Goal: Task Accomplishment & Management: Use online tool/utility

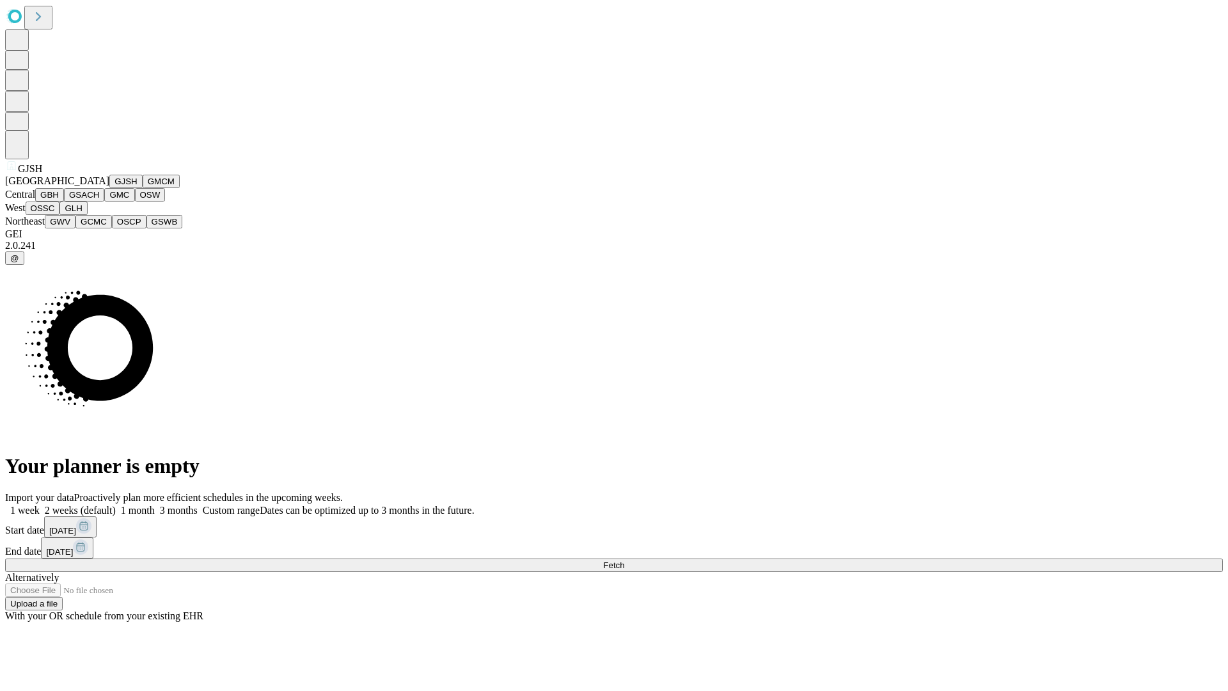
click at [109, 188] on button "GJSH" at bounding box center [125, 181] width 33 height 13
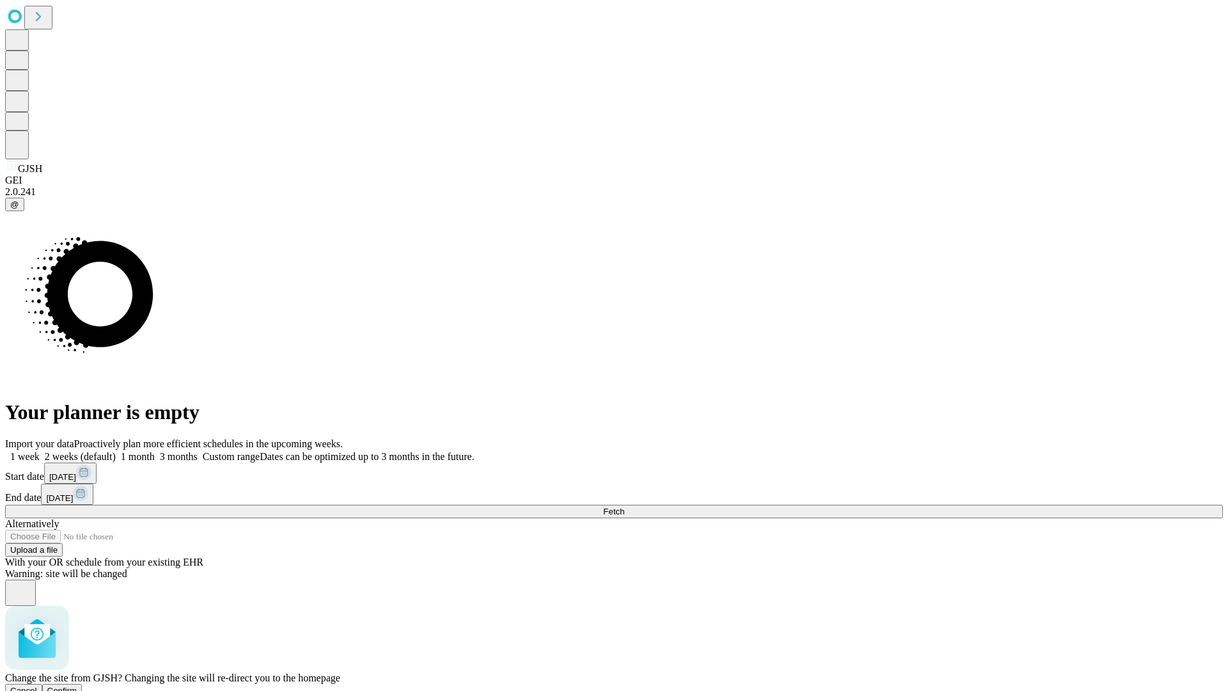
click at [77, 686] on span "Confirm" at bounding box center [62, 691] width 30 height 10
click at [155, 451] on label "1 month" at bounding box center [135, 456] width 39 height 11
click at [624, 507] on span "Fetch" at bounding box center [613, 512] width 21 height 10
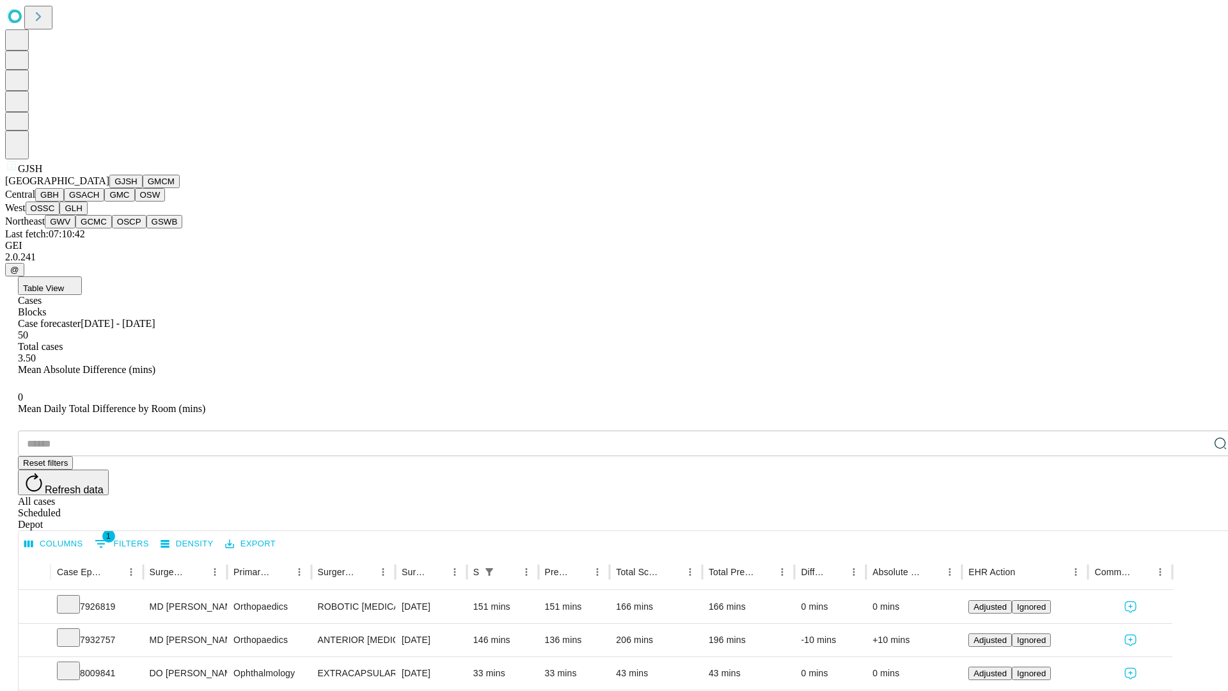
click at [143, 188] on button "GMCM" at bounding box center [161, 181] width 37 height 13
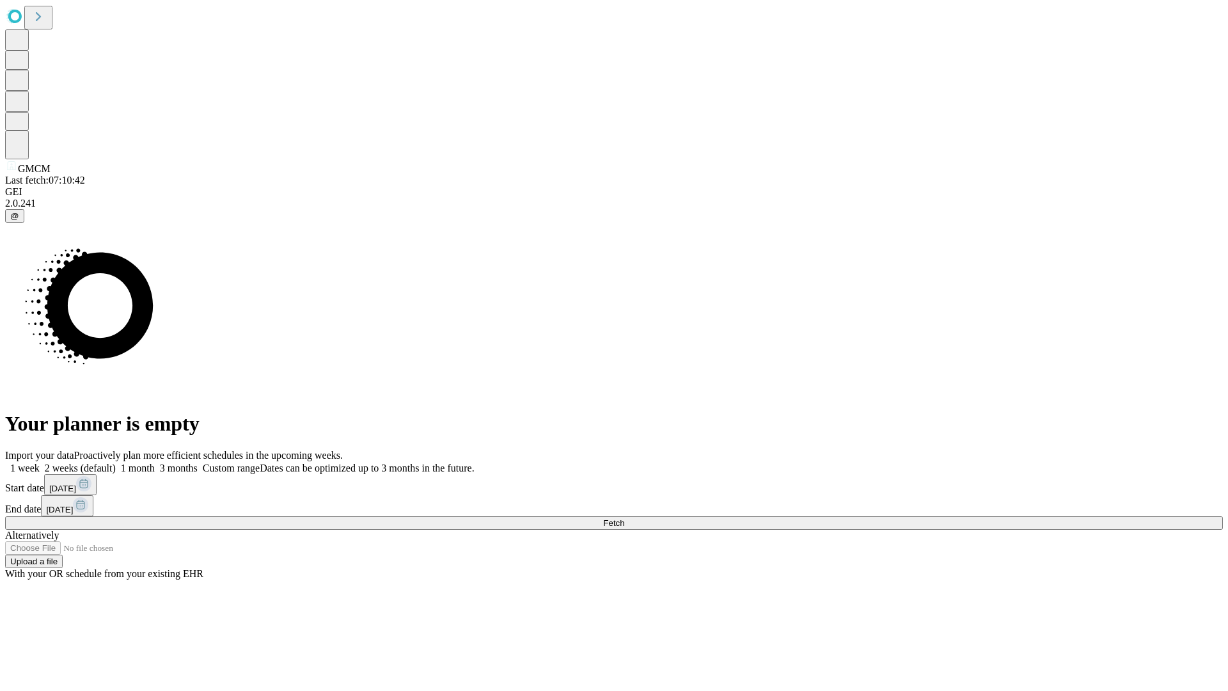
click at [155, 462] on label "1 month" at bounding box center [135, 467] width 39 height 11
click at [624, 518] on span "Fetch" at bounding box center [613, 523] width 21 height 10
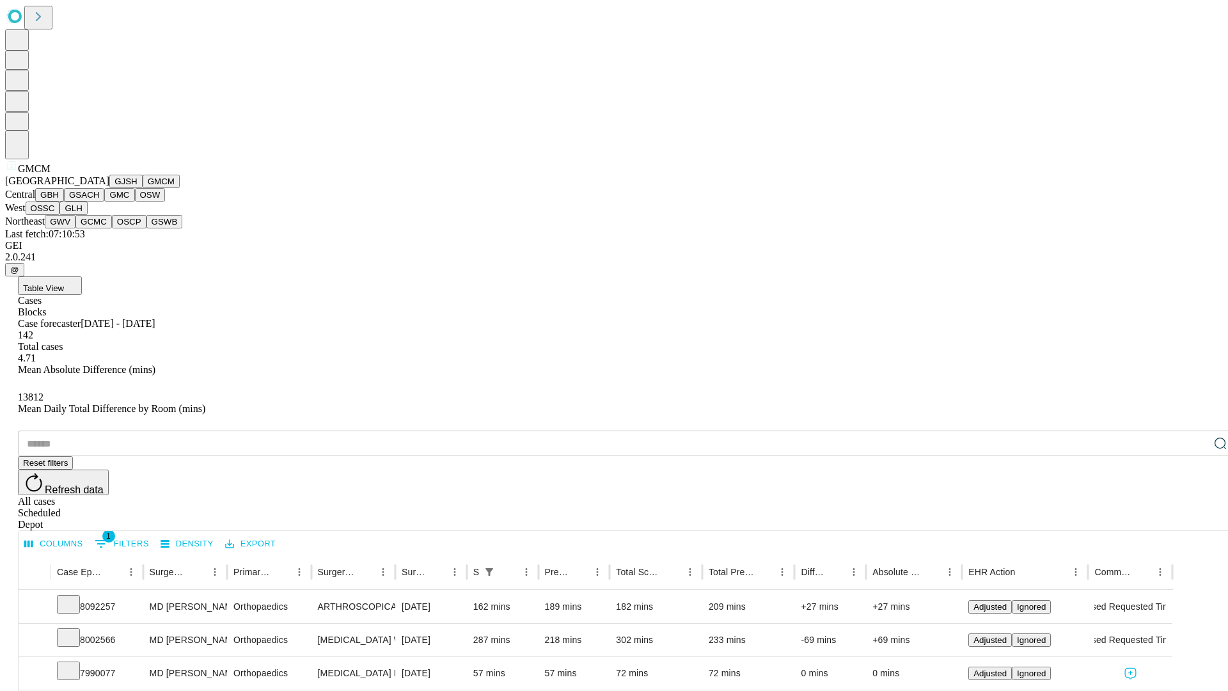
click at [64, 201] on button "GBH" at bounding box center [49, 194] width 29 height 13
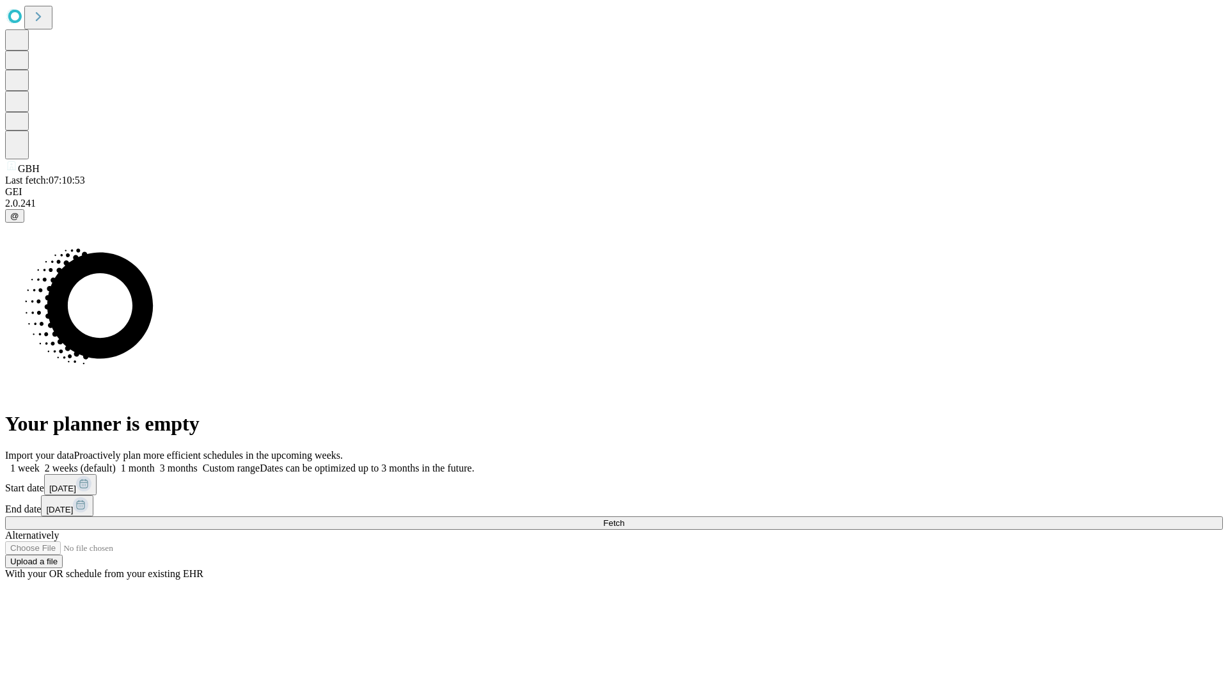
click at [155, 462] on label "1 month" at bounding box center [135, 467] width 39 height 11
click at [624, 518] on span "Fetch" at bounding box center [613, 523] width 21 height 10
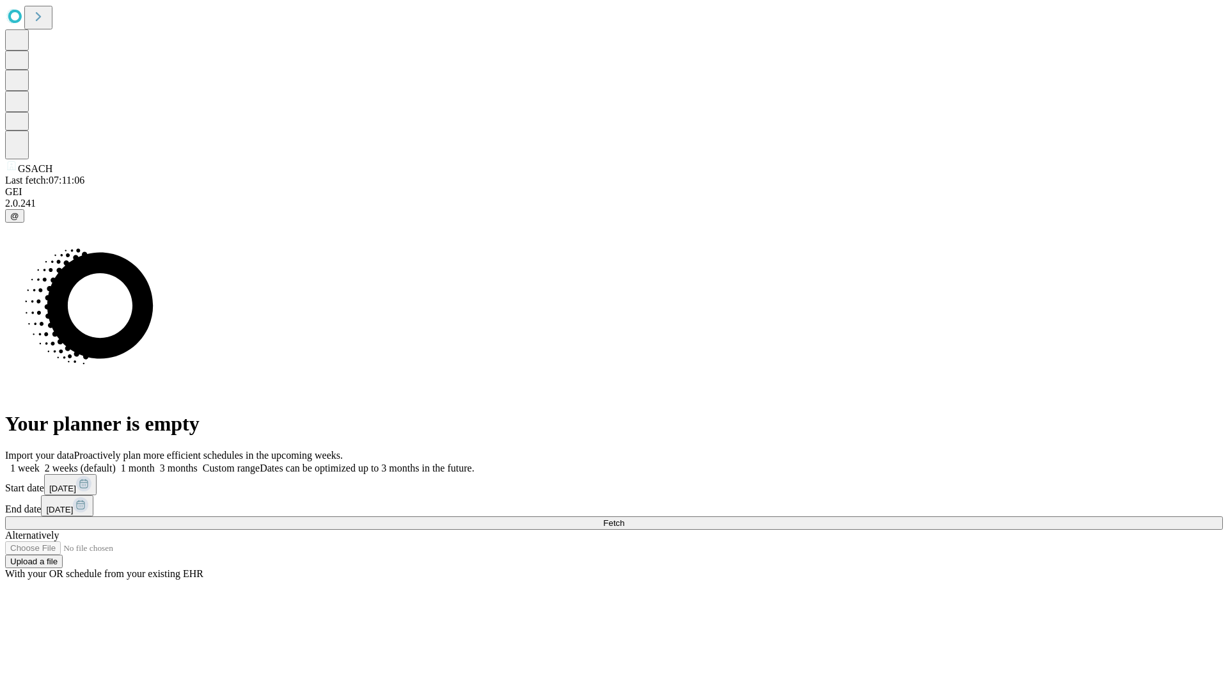
click at [155, 462] on label "1 month" at bounding box center [135, 467] width 39 height 11
click at [624, 518] on span "Fetch" at bounding box center [613, 523] width 21 height 10
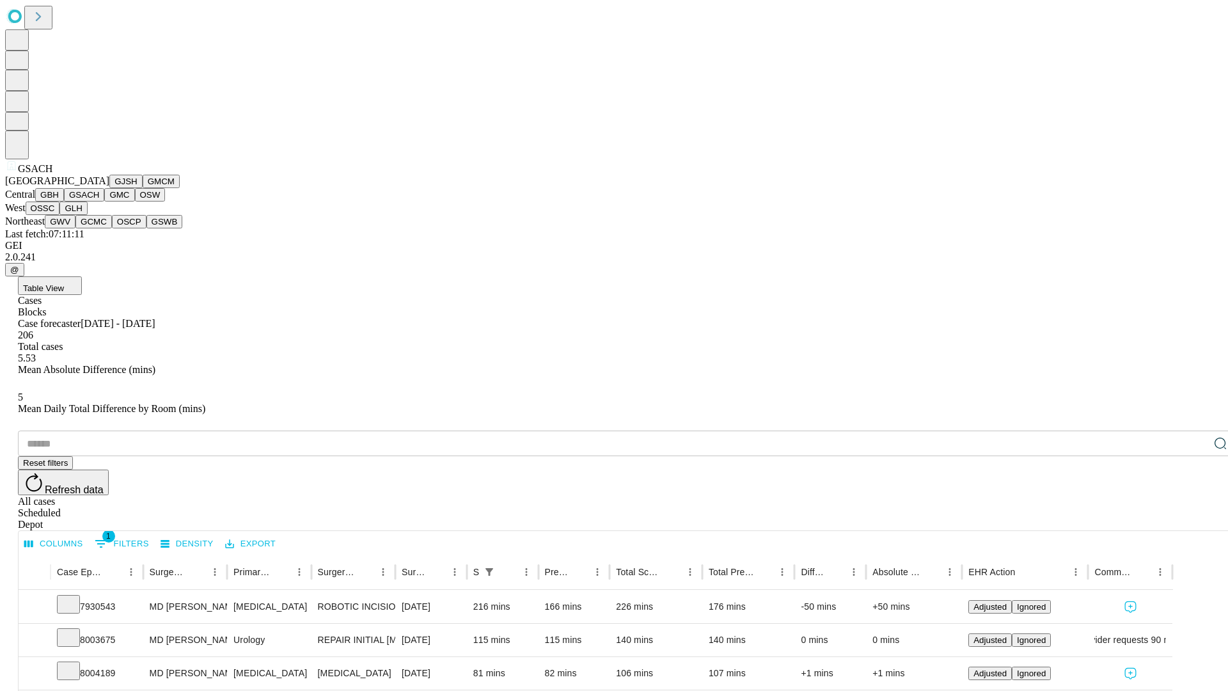
click at [104, 201] on button "GMC" at bounding box center [119, 194] width 30 height 13
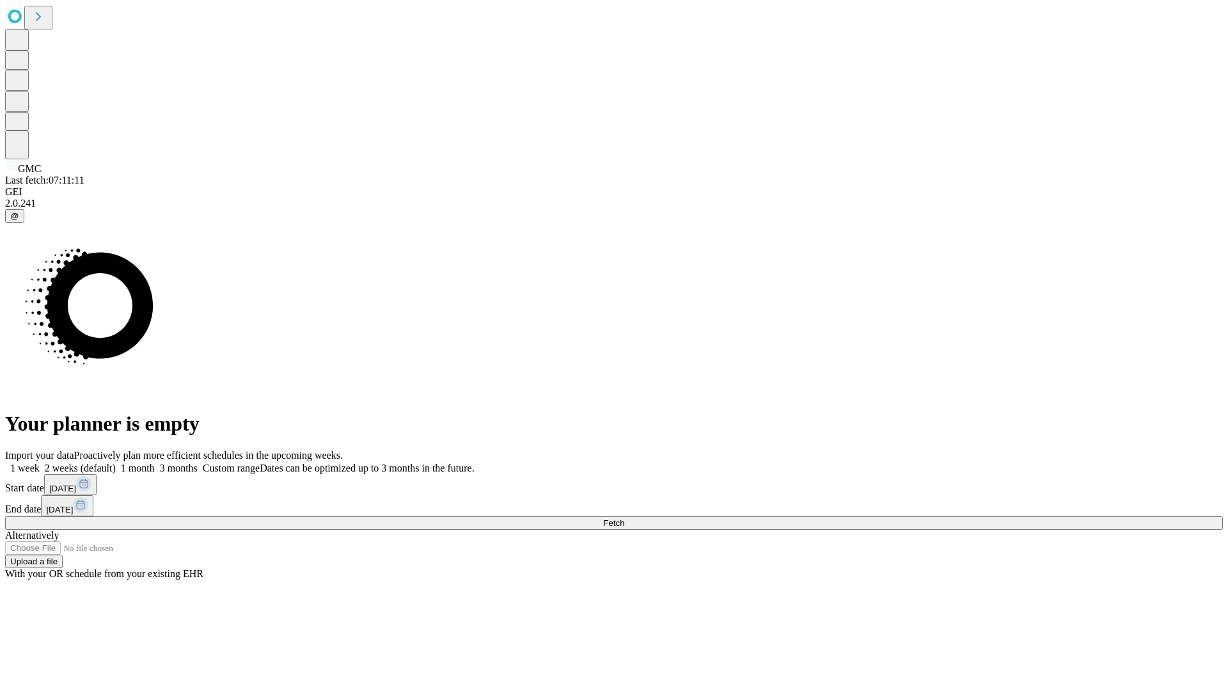
click at [155, 462] on label "1 month" at bounding box center [135, 467] width 39 height 11
click at [624, 518] on span "Fetch" at bounding box center [613, 523] width 21 height 10
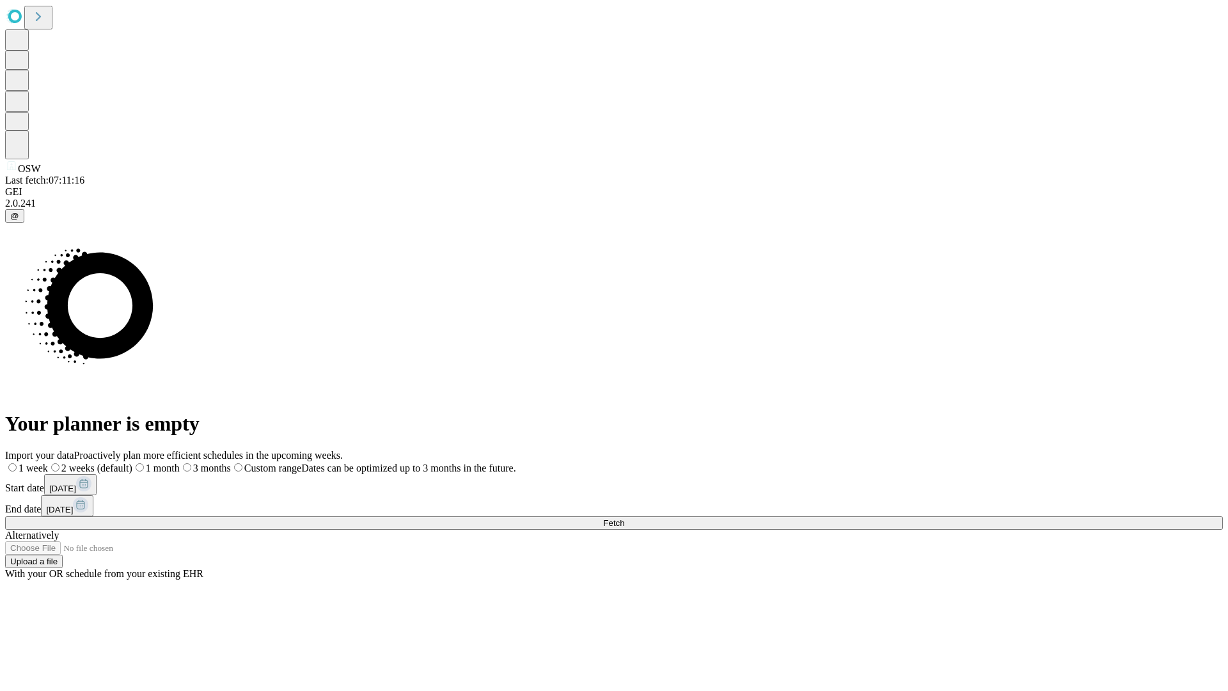
click at [624, 518] on span "Fetch" at bounding box center [613, 523] width 21 height 10
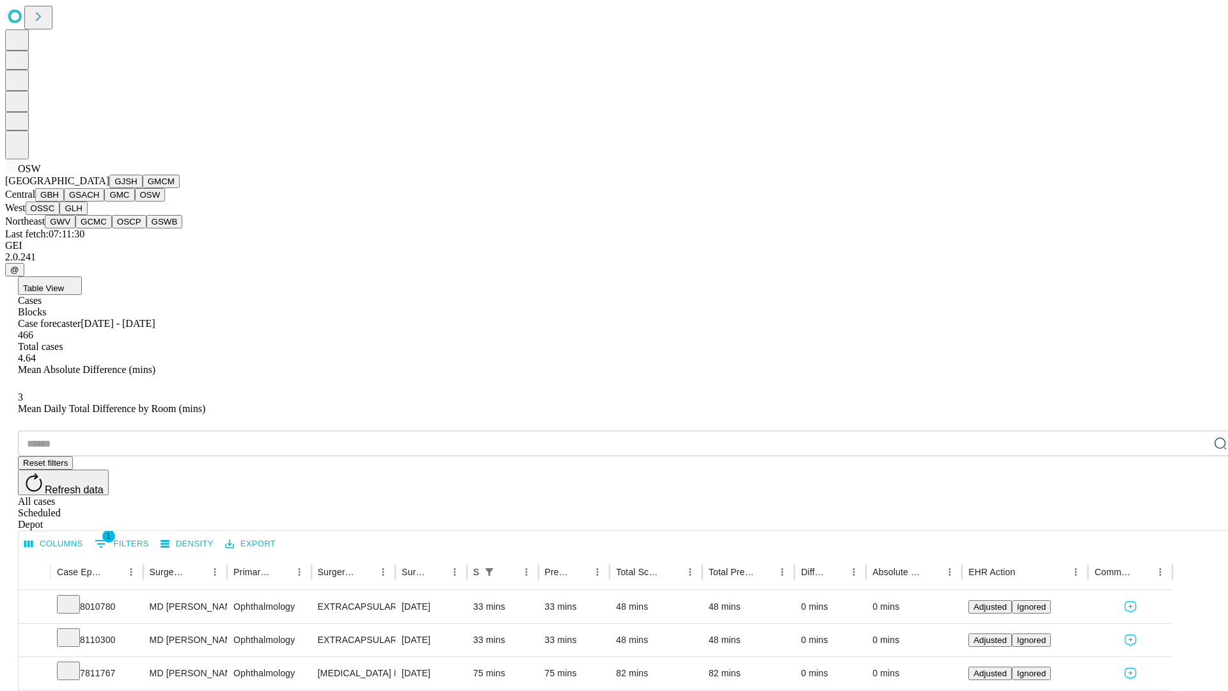
click at [60, 215] on button "OSSC" at bounding box center [43, 207] width 35 height 13
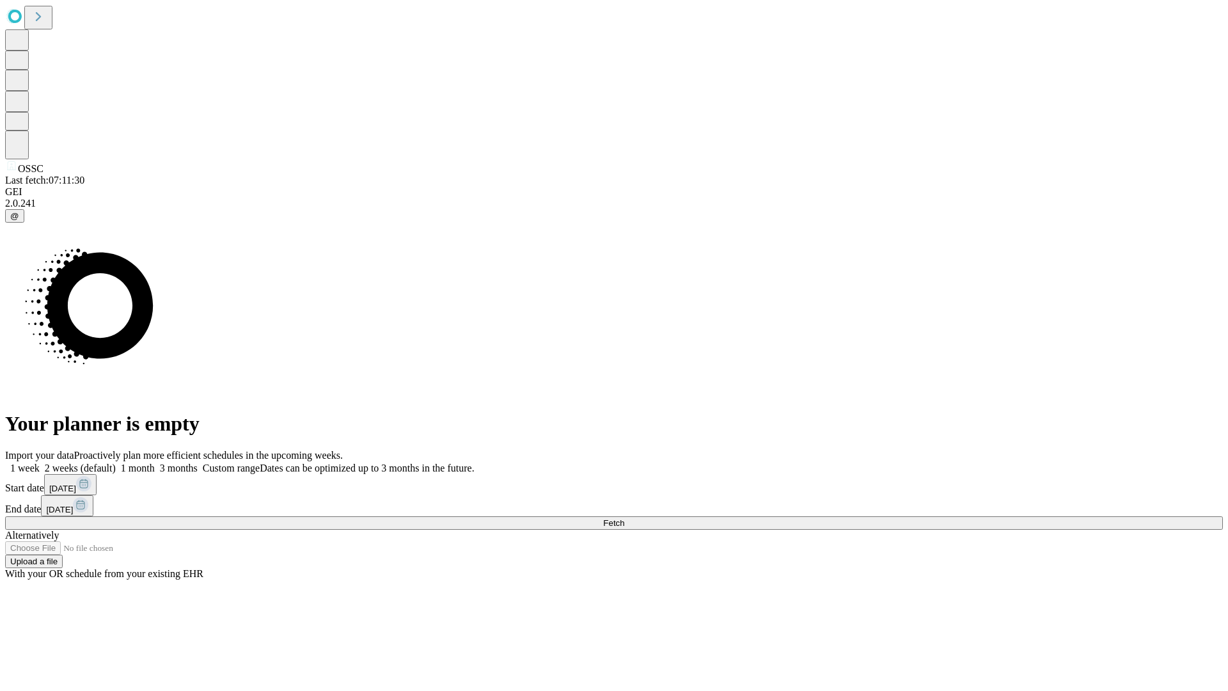
click at [155, 462] on label "1 month" at bounding box center [135, 467] width 39 height 11
click at [624, 518] on span "Fetch" at bounding box center [613, 523] width 21 height 10
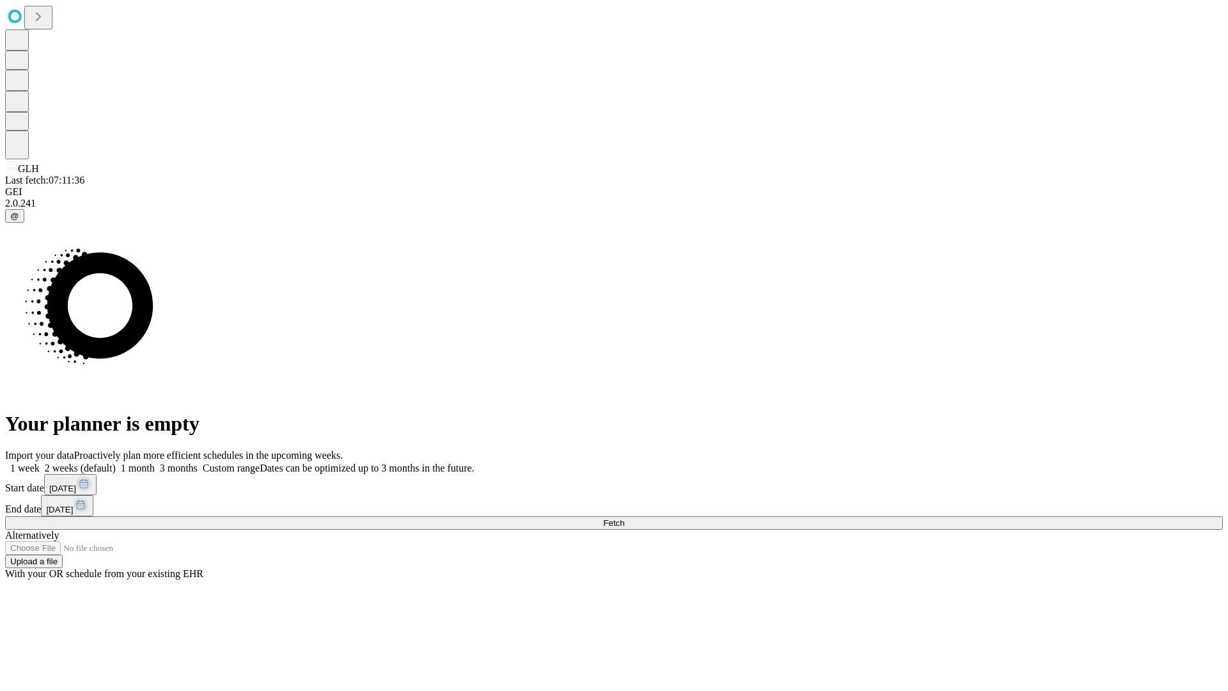
click at [624, 518] on span "Fetch" at bounding box center [613, 523] width 21 height 10
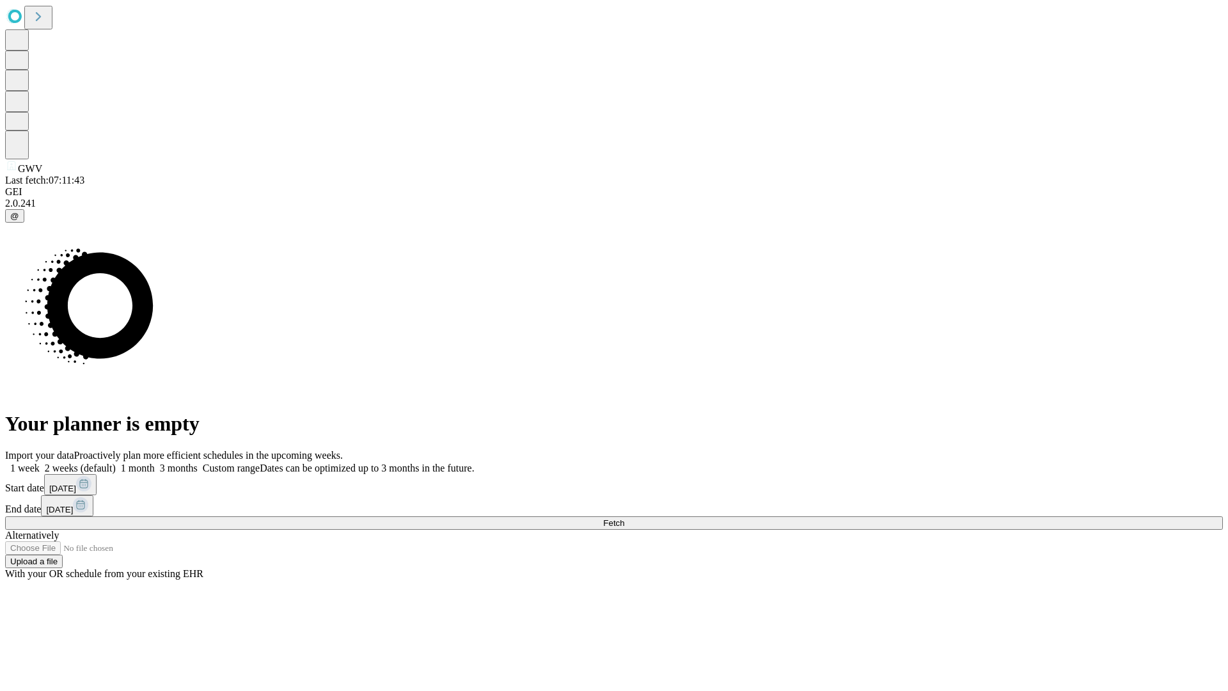
click at [624, 518] on span "Fetch" at bounding box center [613, 523] width 21 height 10
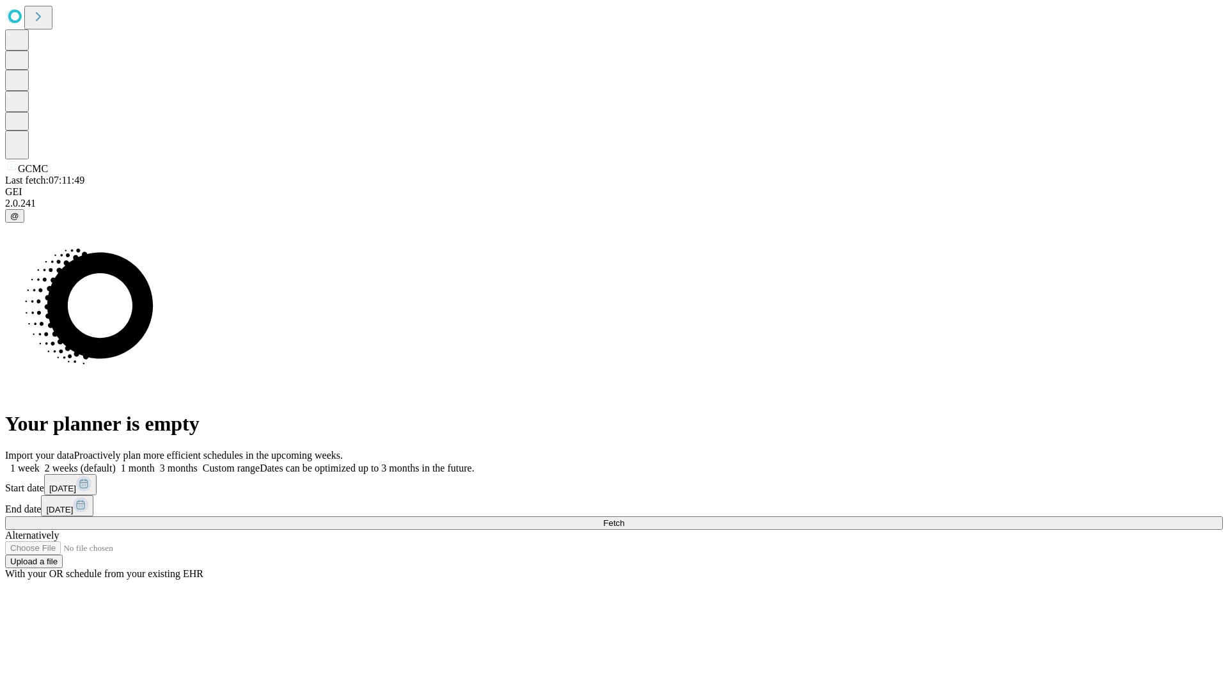
click at [155, 462] on label "1 month" at bounding box center [135, 467] width 39 height 11
click at [624, 518] on span "Fetch" at bounding box center [613, 523] width 21 height 10
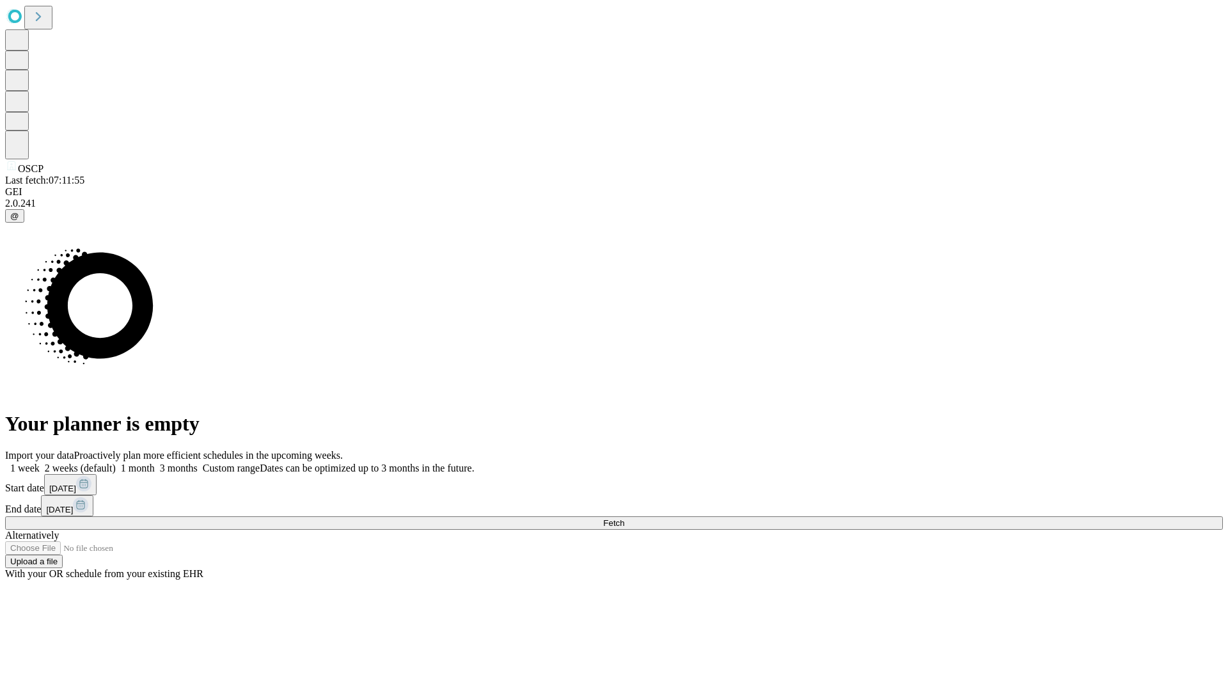
click at [155, 462] on label "1 month" at bounding box center [135, 467] width 39 height 11
click at [624, 518] on span "Fetch" at bounding box center [613, 523] width 21 height 10
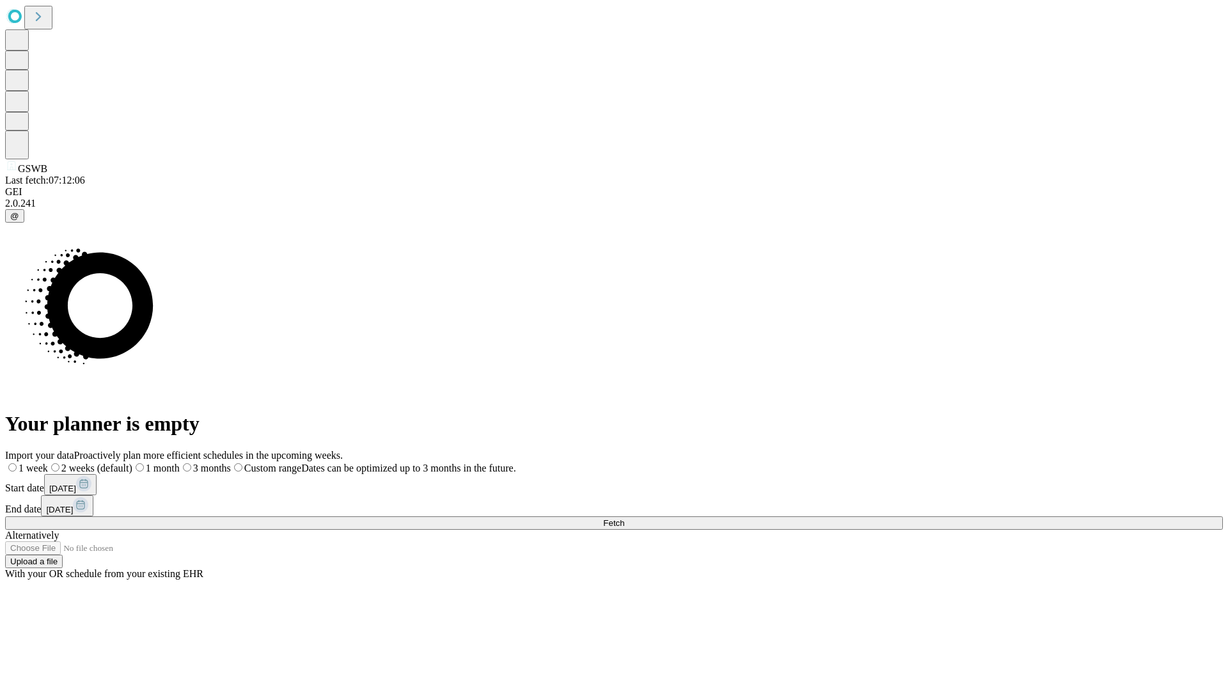
click at [624, 518] on span "Fetch" at bounding box center [613, 523] width 21 height 10
